Goal: Transaction & Acquisition: Purchase product/service

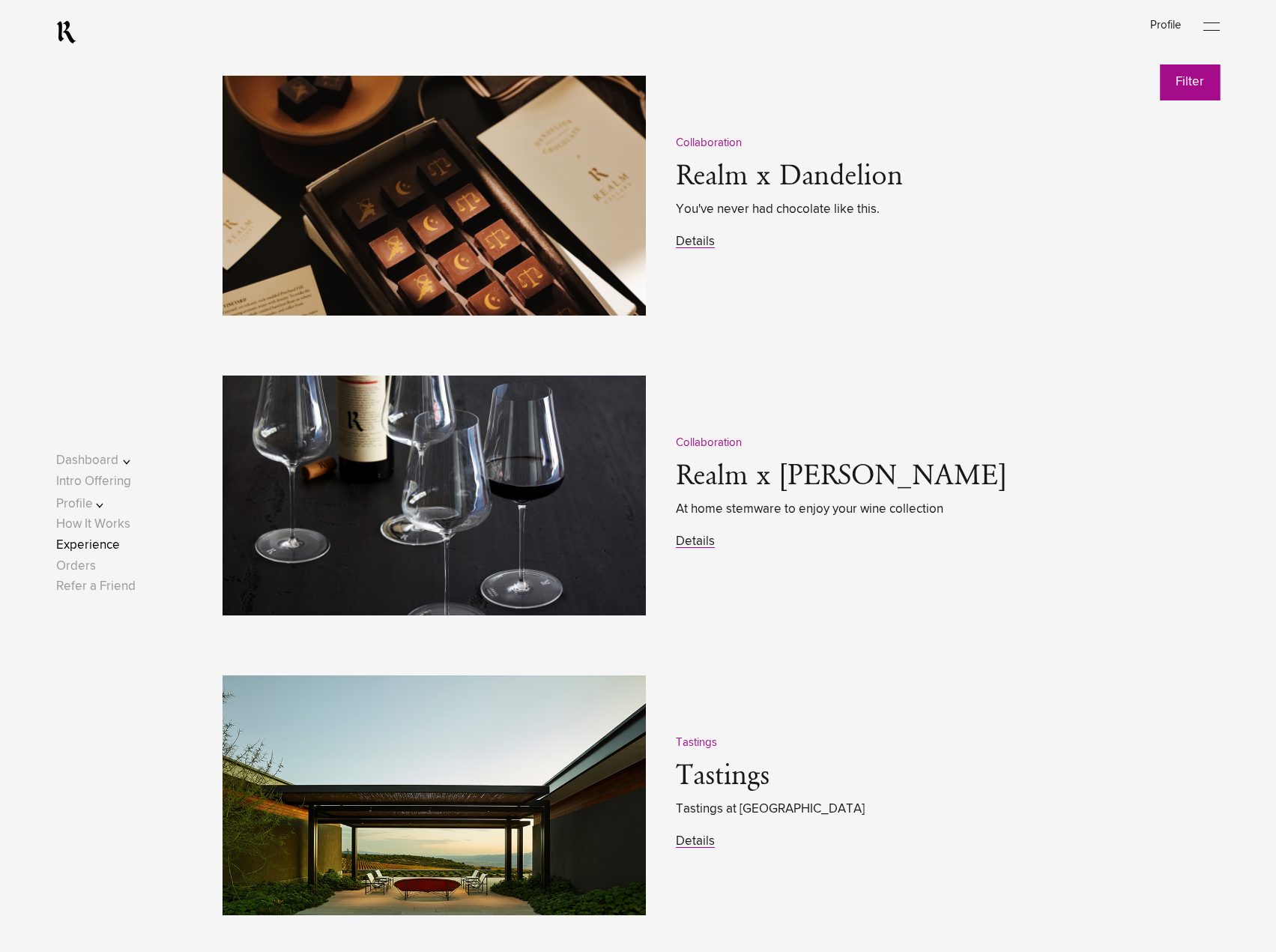
scroll to position [2472, 0]
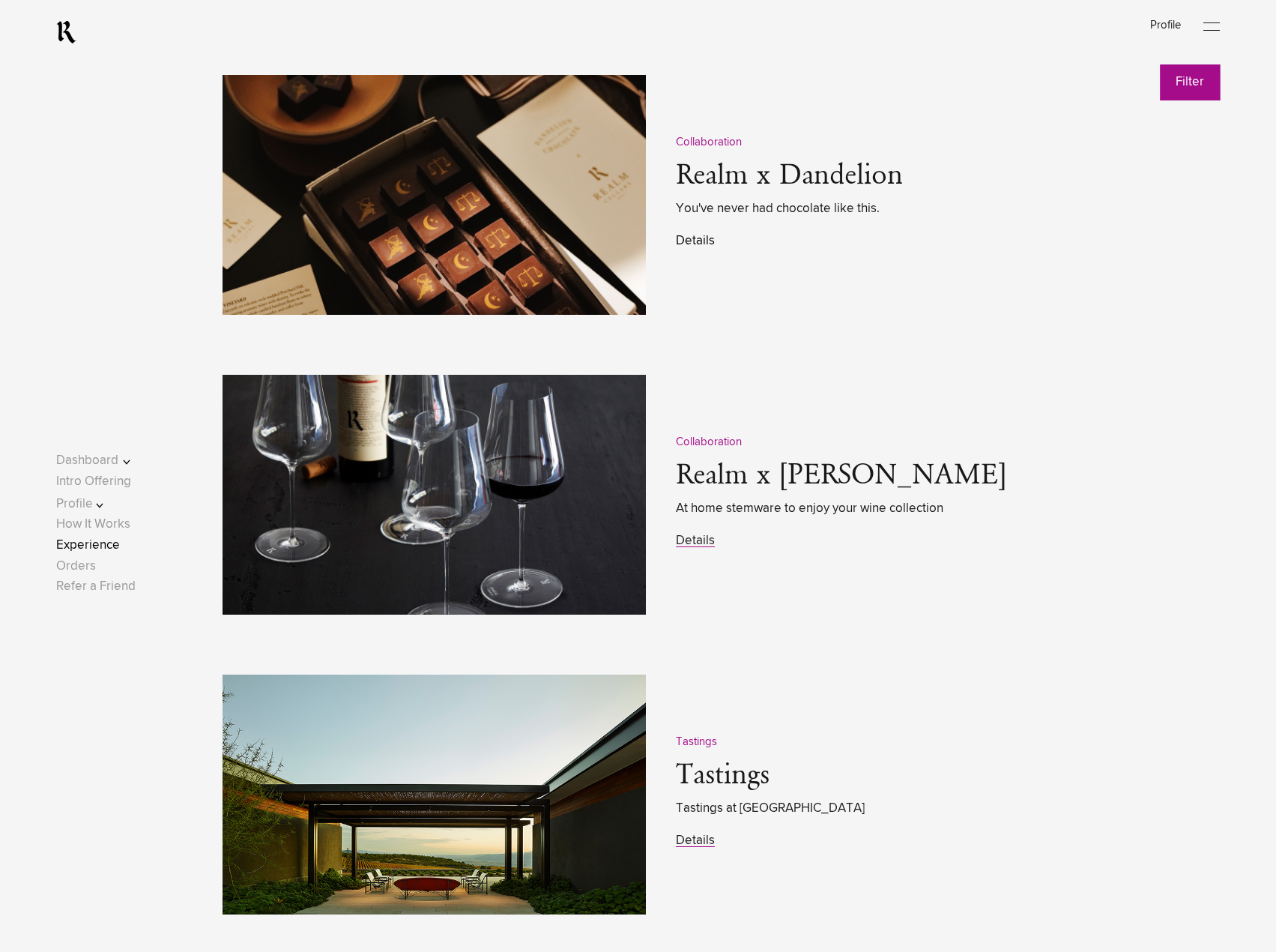
click at [701, 246] on link "Details" at bounding box center [695, 240] width 39 height 13
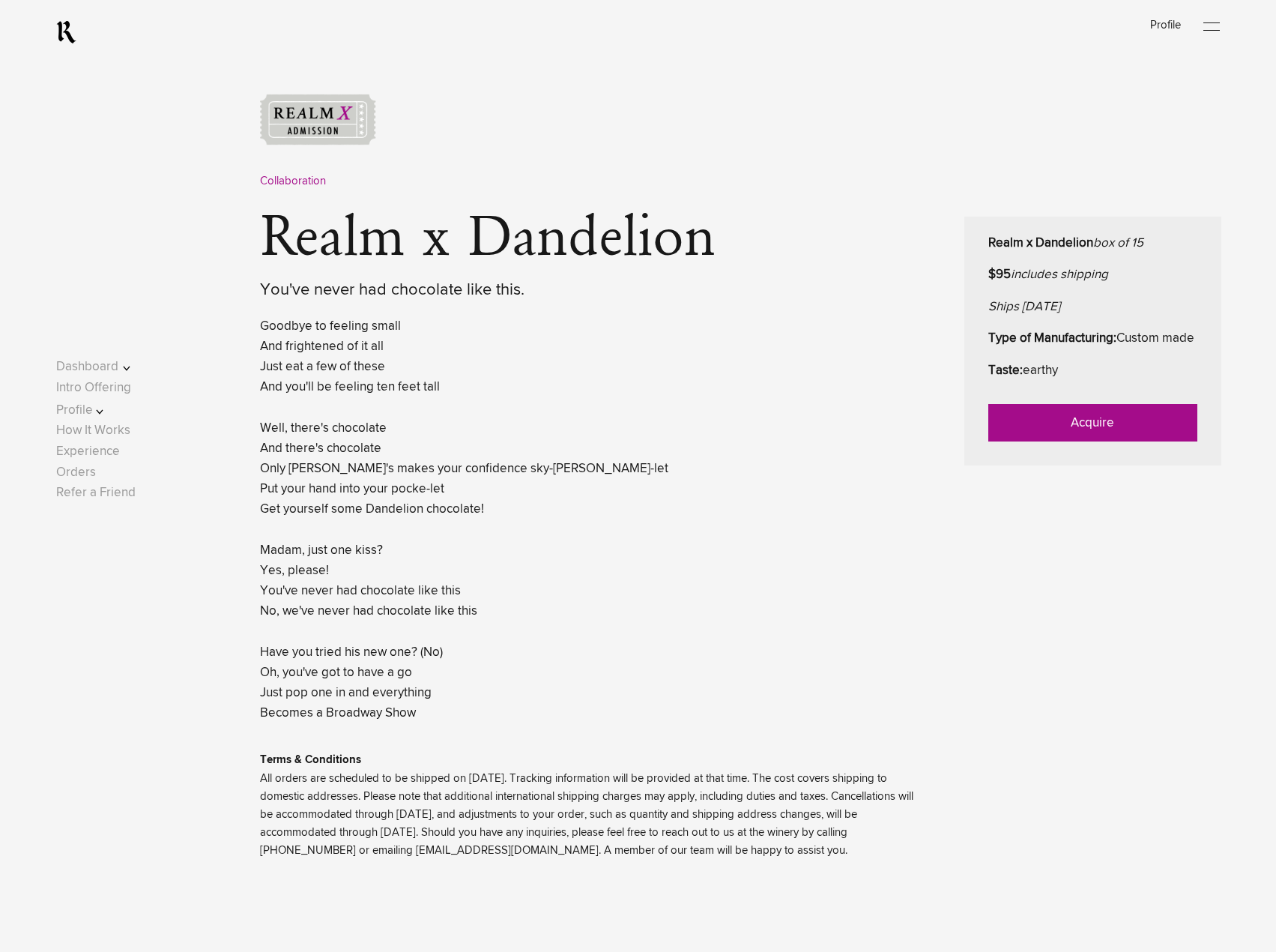
scroll to position [599, 0]
click at [1088, 440] on link "Acquire" at bounding box center [1093, 421] width 209 height 38
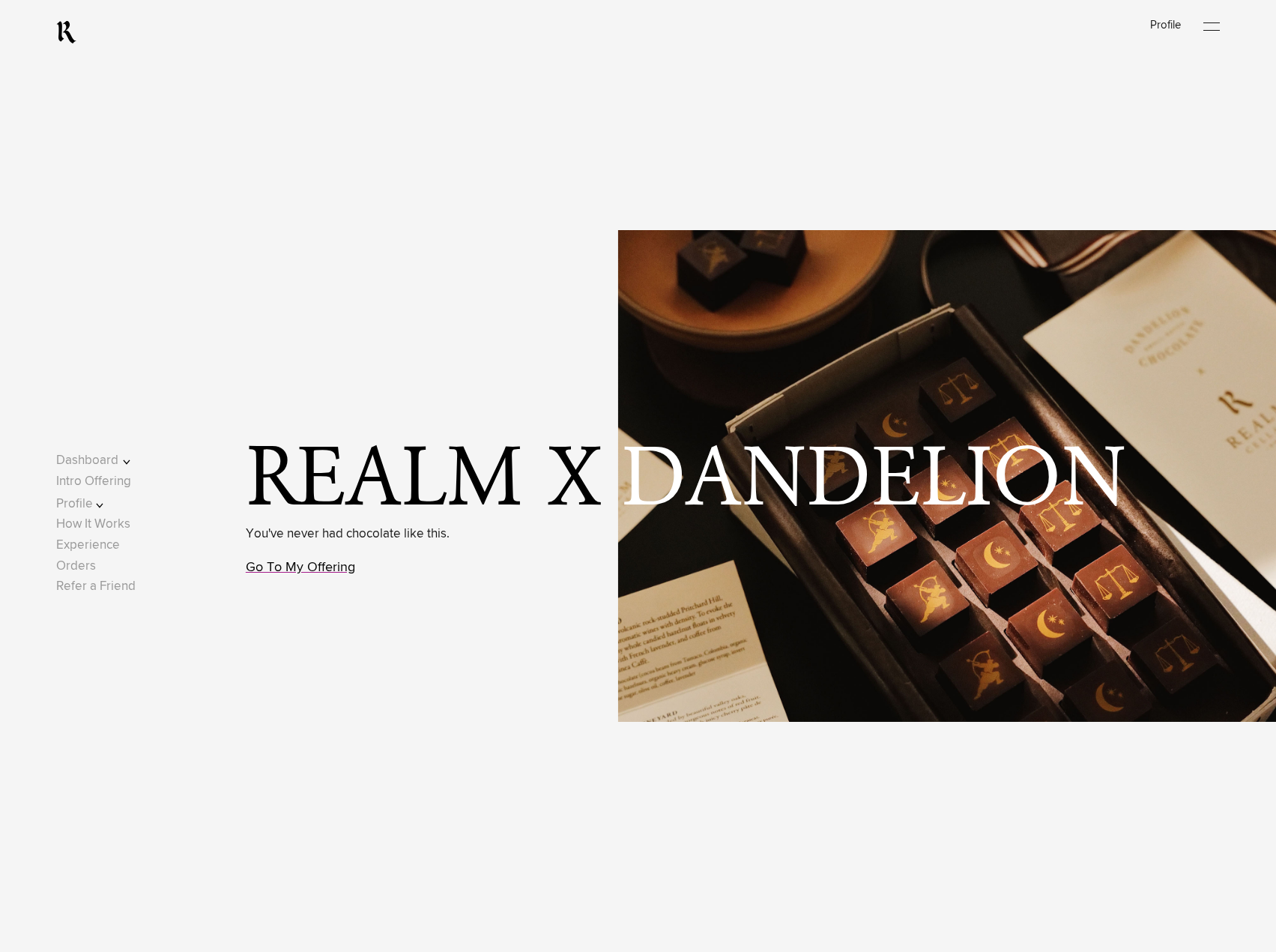
click at [322, 574] on link "Go To My Offering" at bounding box center [300, 568] width 110 height 14
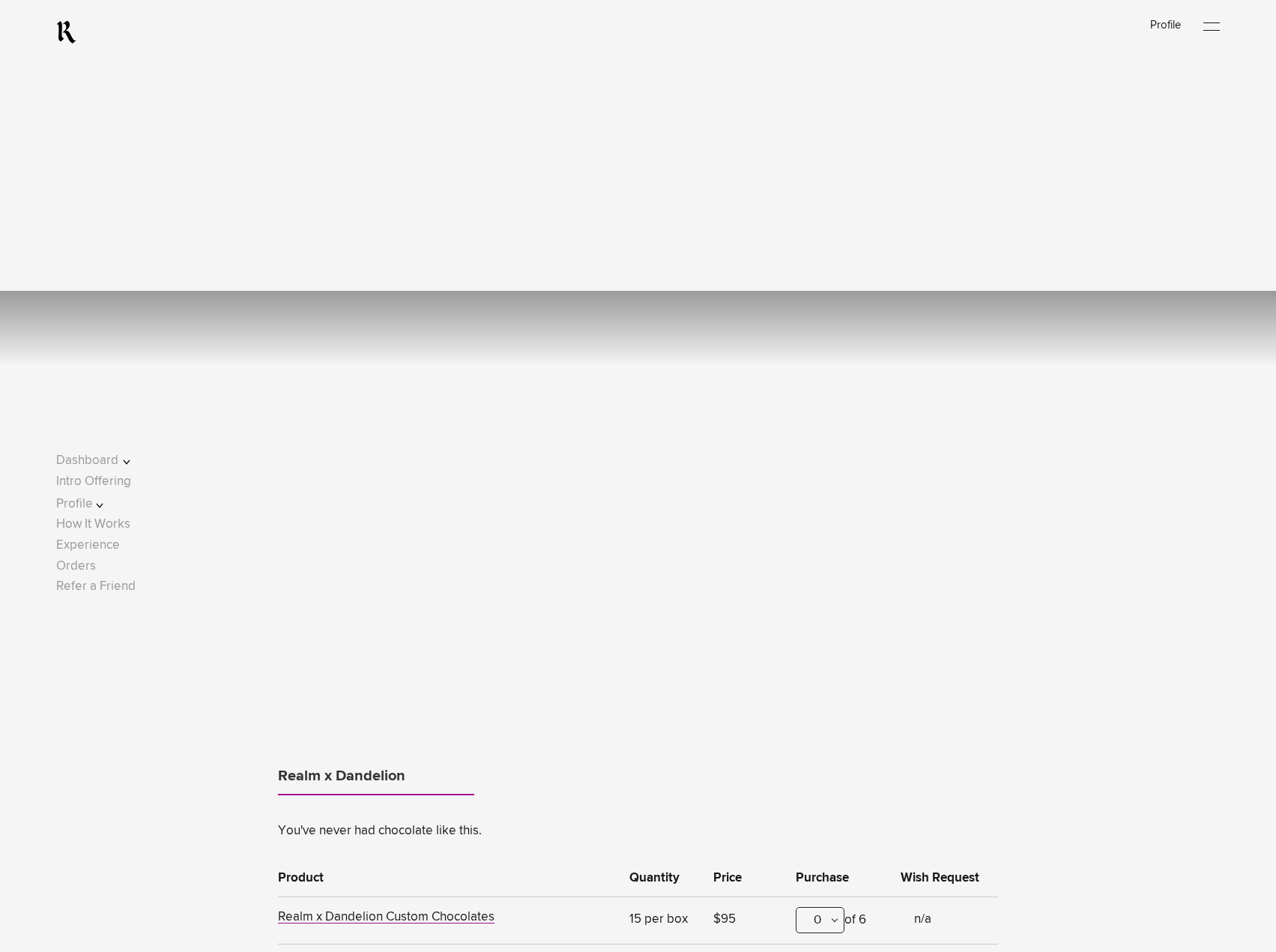
scroll to position [1306, 0]
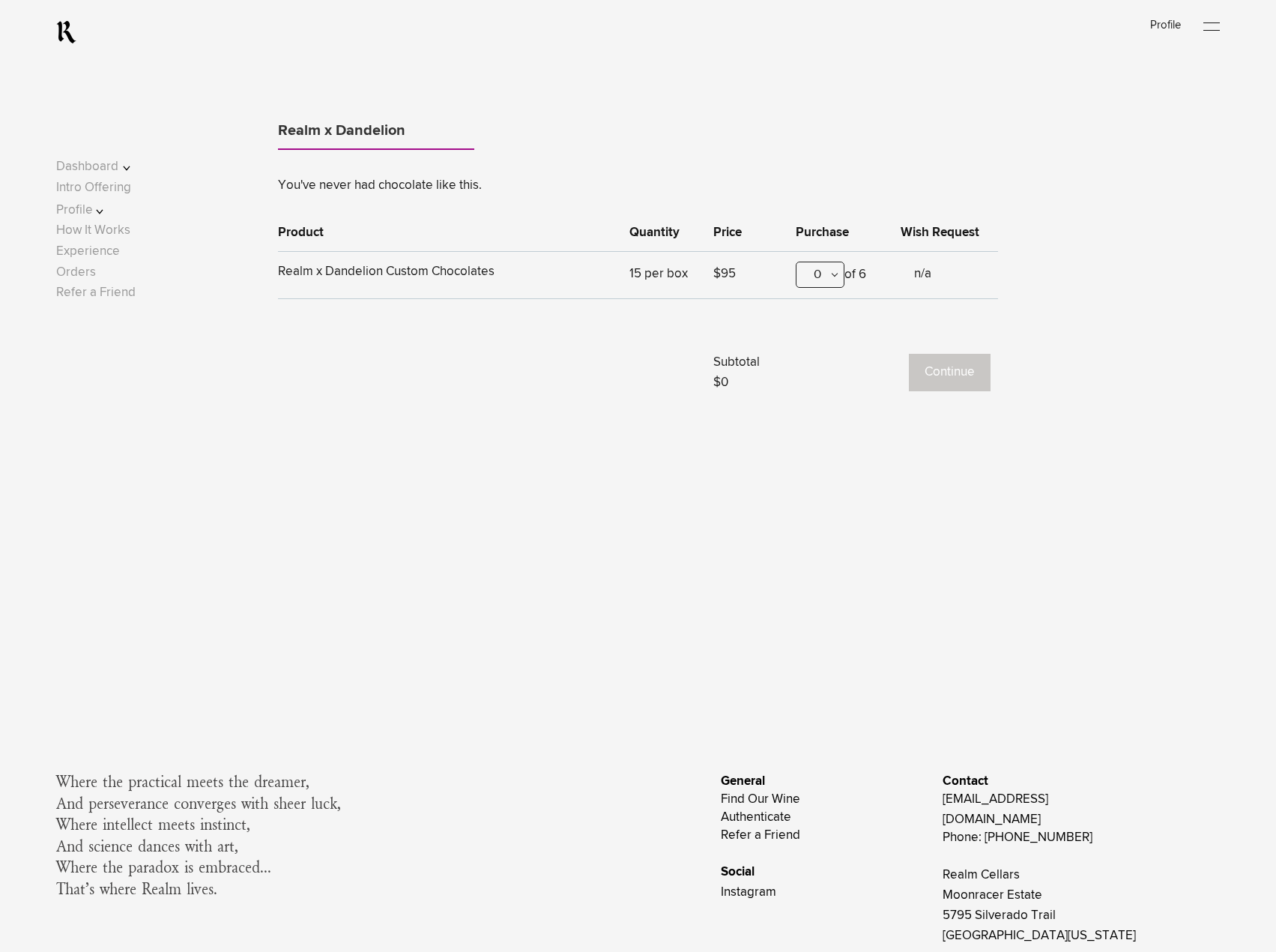
click at [376, 265] on span "Realm x Dandelion Custom Chocolates" at bounding box center [386, 271] width 217 height 13
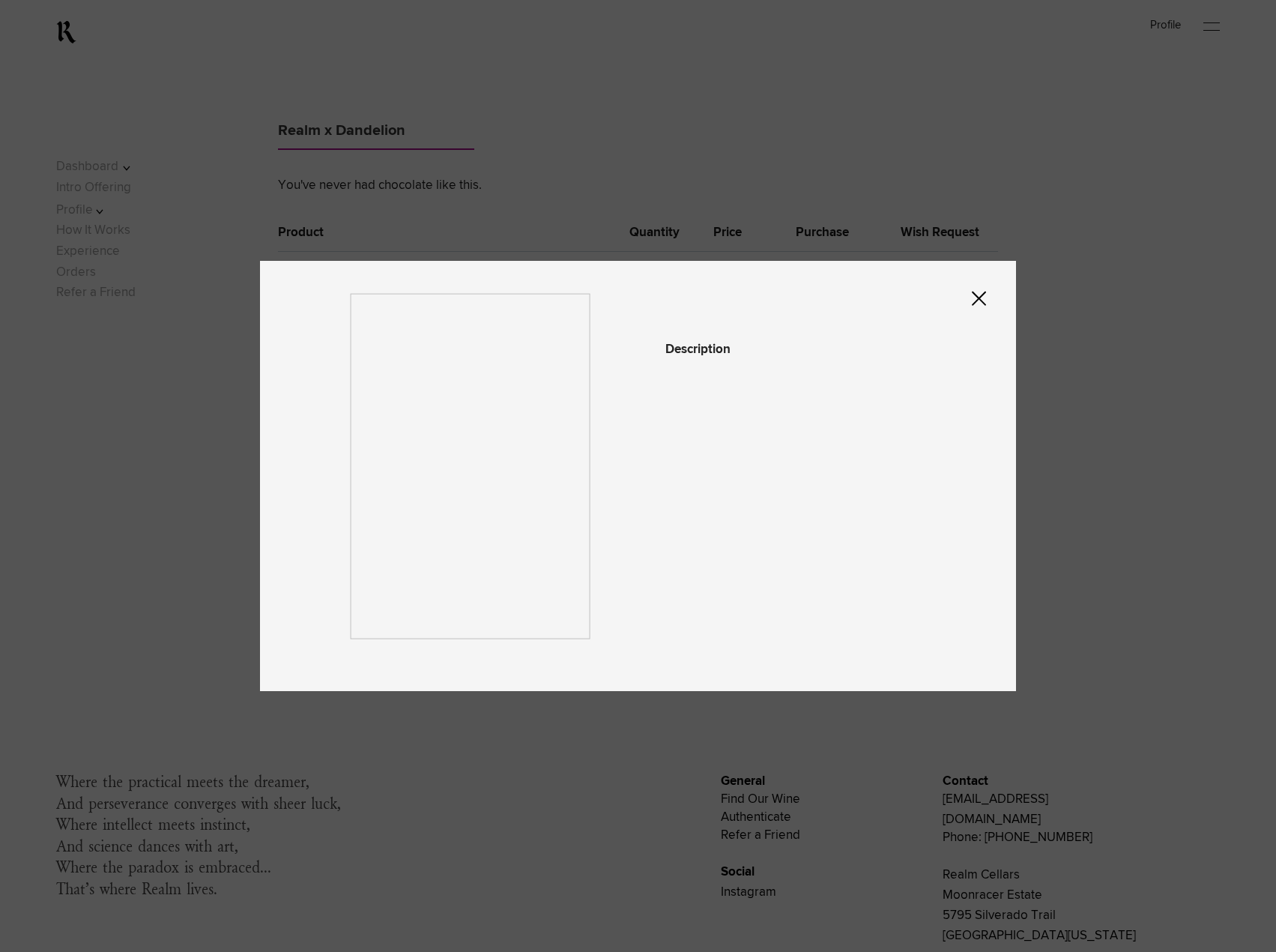
click at [980, 296] on icon at bounding box center [979, 299] width 15 height 15
